Goal: Task Accomplishment & Management: Use online tool/utility

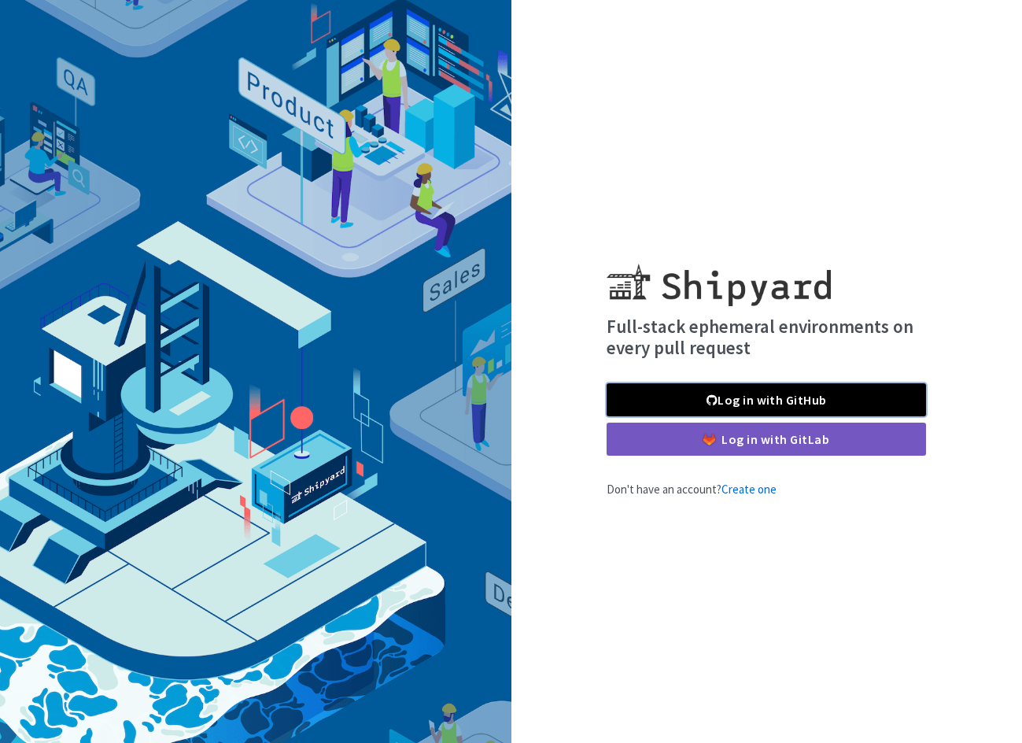
click at [710, 405] on span at bounding box center [712, 400] width 11 height 13
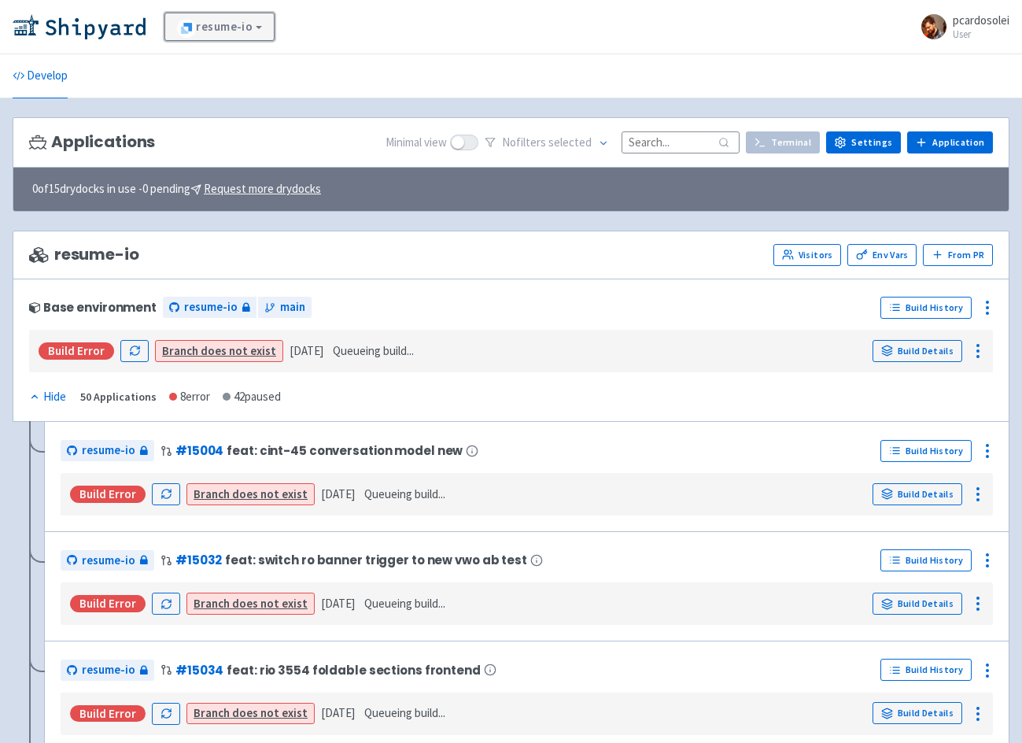
click at [242, 24] on link "resume-io" at bounding box center [219, 27] width 110 height 28
click at [243, 71] on link "TalentInc" at bounding box center [237, 69] width 144 height 25
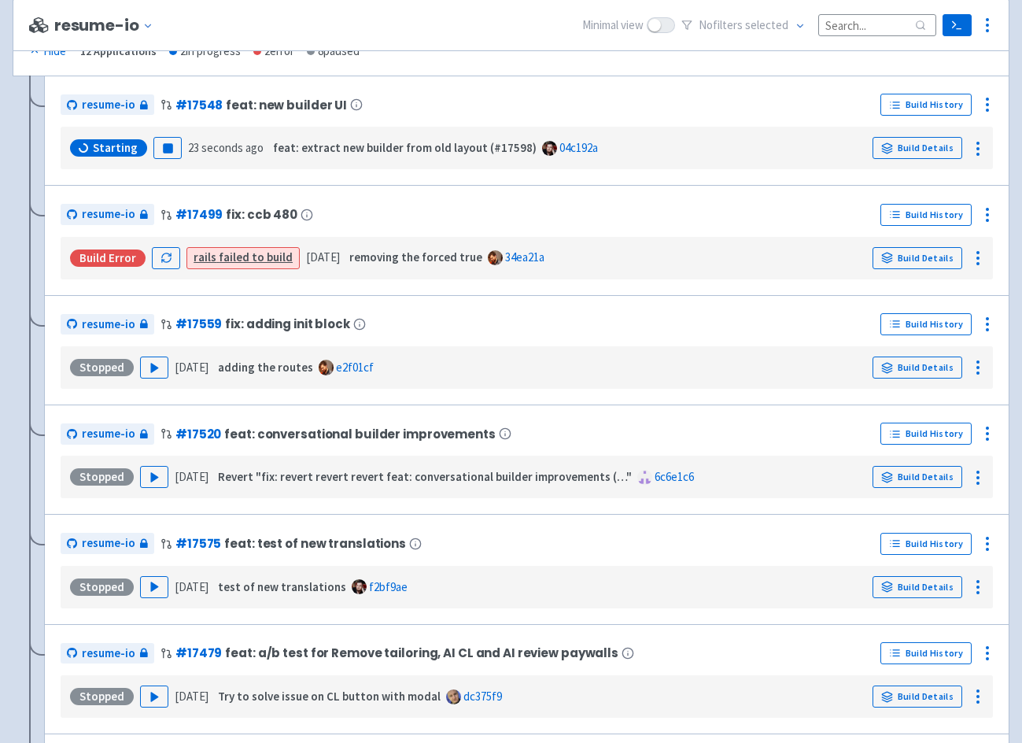
scroll to position [1539, 0]
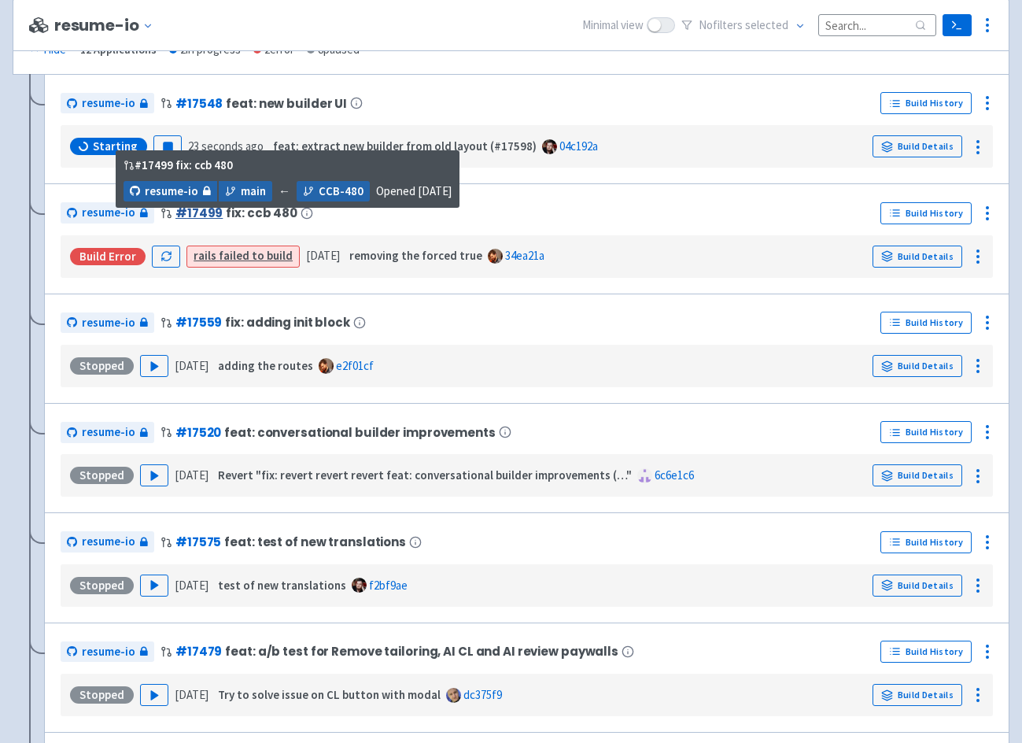
click at [198, 216] on link "# 17499" at bounding box center [199, 213] width 47 height 17
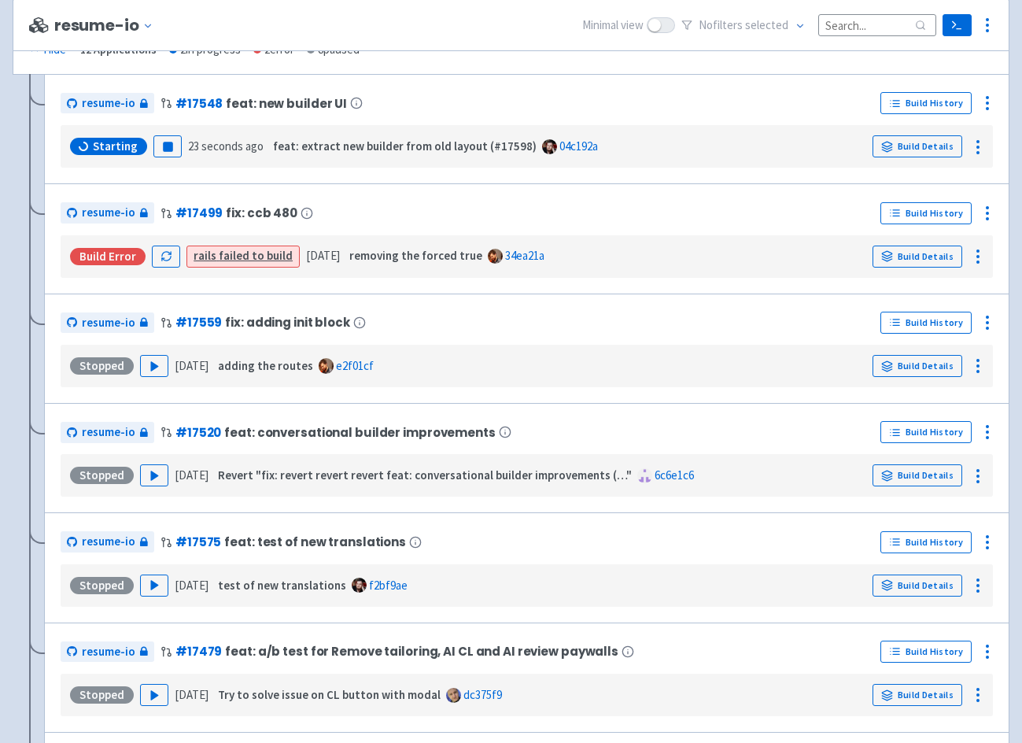
click at [106, 262] on div "Build Error" at bounding box center [108, 256] width 76 height 17
click at [262, 260] on link "rails failed to build" at bounding box center [243, 255] width 99 height 15
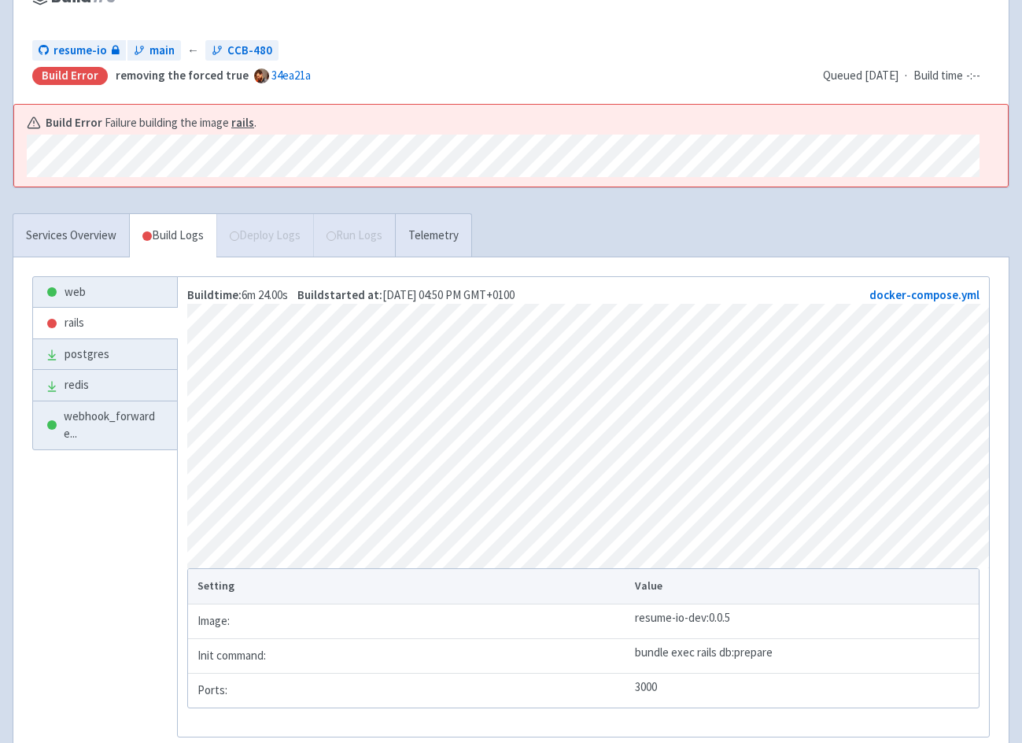
scroll to position [163, 0]
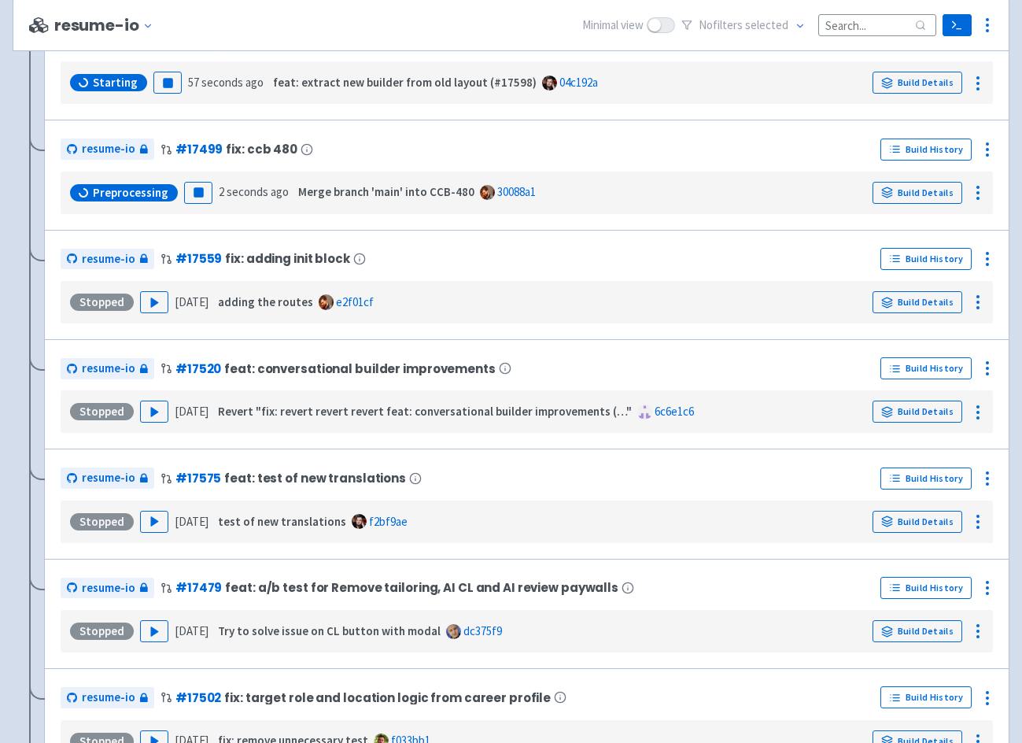
scroll to position [1599, 0]
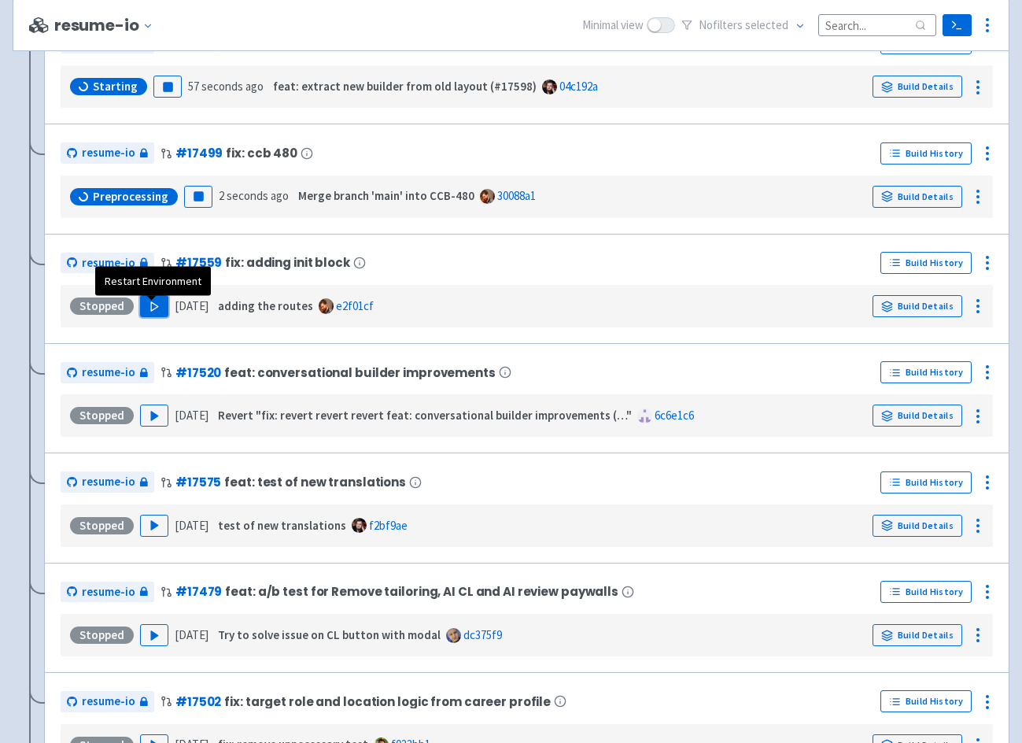
click at [157, 308] on button "Play" at bounding box center [154, 306] width 28 height 22
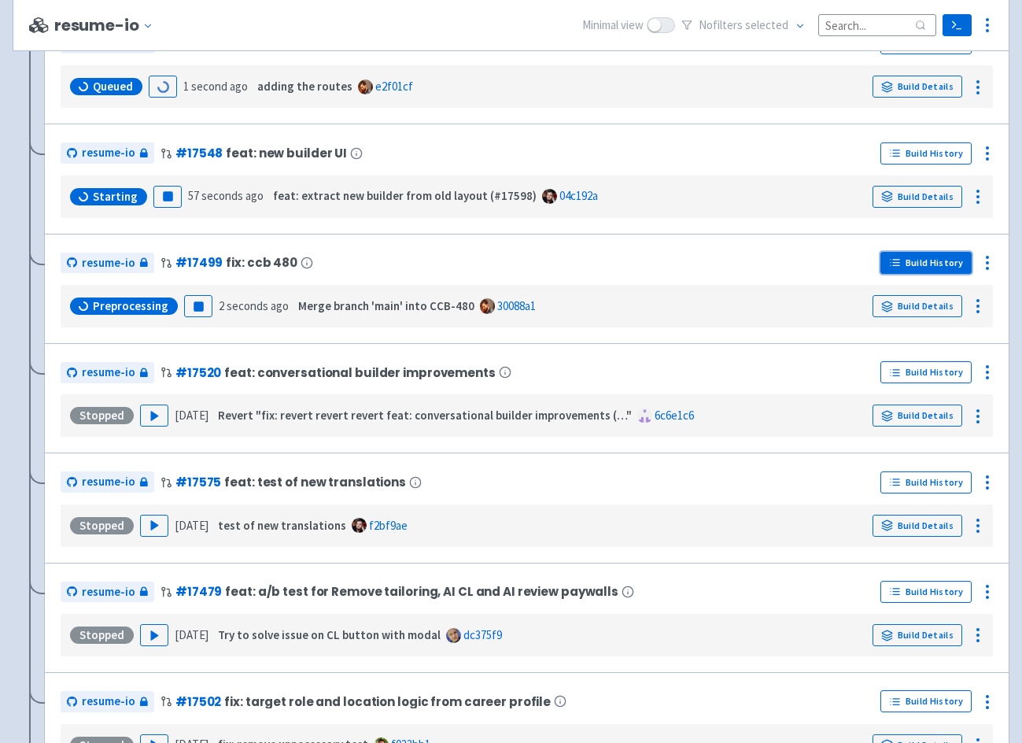
click at [928, 268] on link "Build History" at bounding box center [926, 263] width 91 height 22
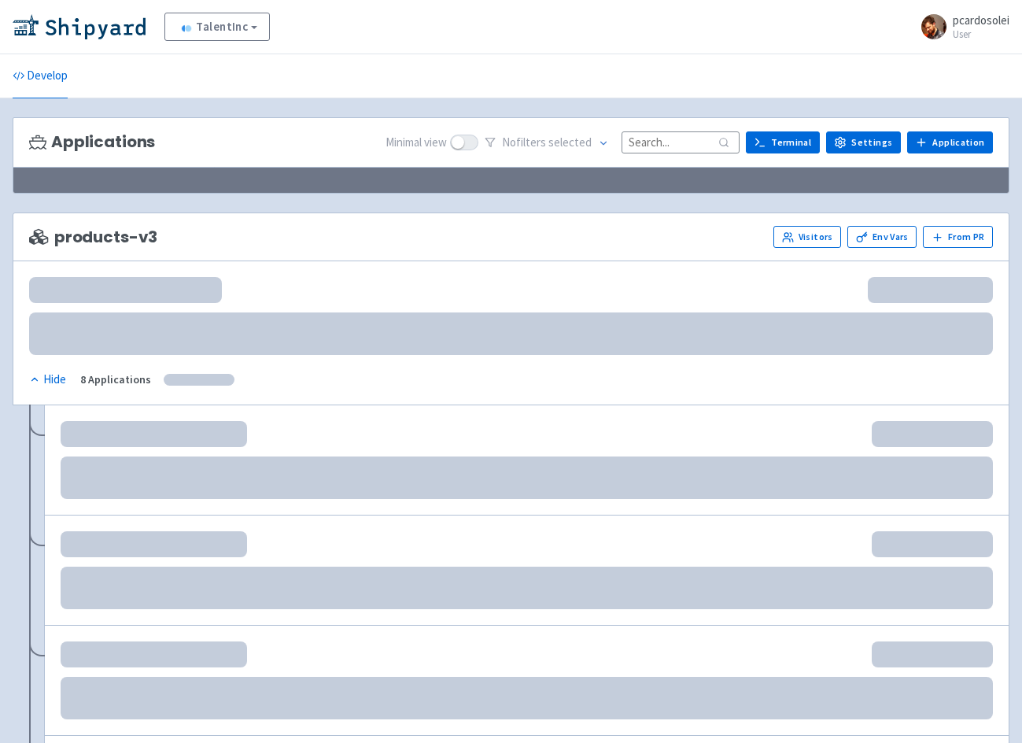
scroll to position [767, 0]
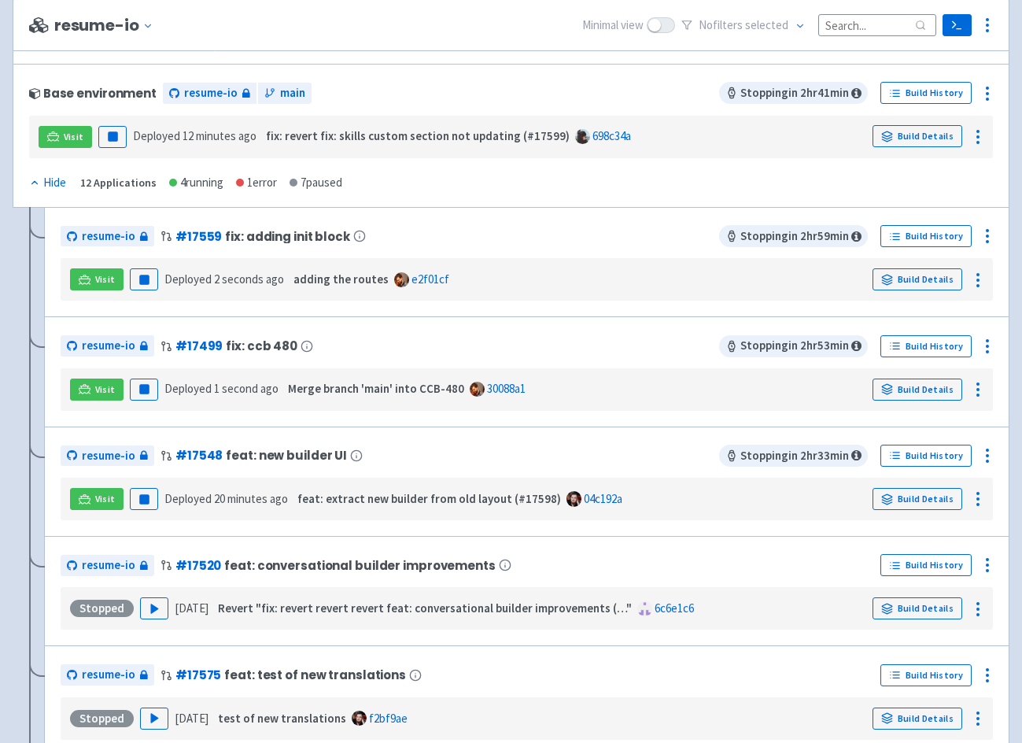
scroll to position [1399, 0]
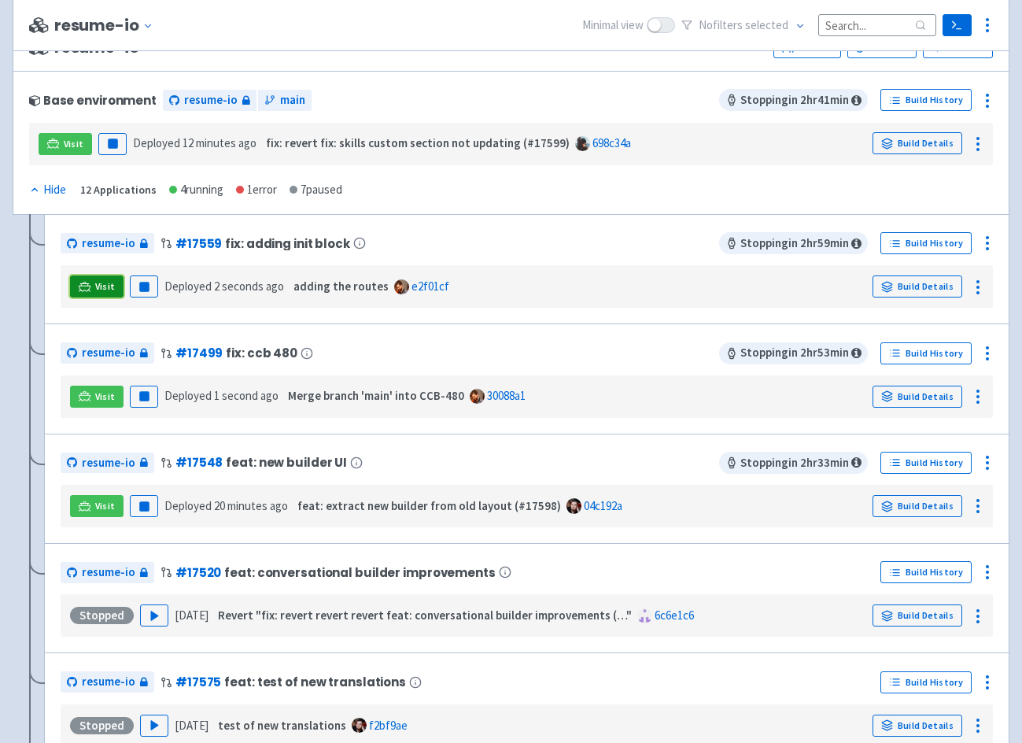
click at [107, 293] on span "Visit" at bounding box center [105, 286] width 20 height 13
click at [105, 401] on span "Visit" at bounding box center [105, 396] width 20 height 13
